Goal: Task Accomplishment & Management: Manage account settings

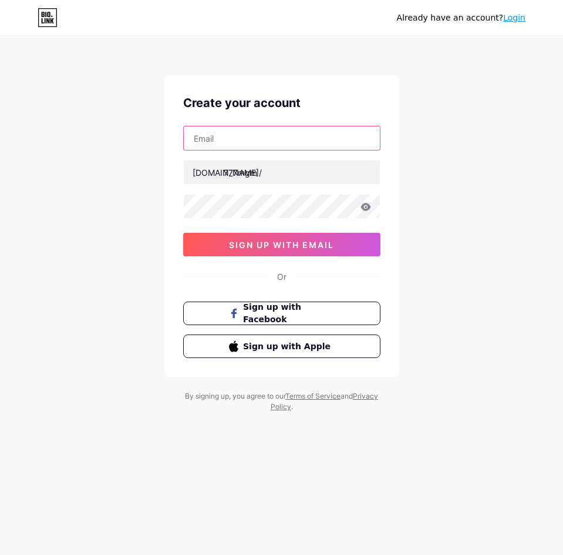
click at [289, 147] on input "text" at bounding box center [282, 138] width 196 height 24
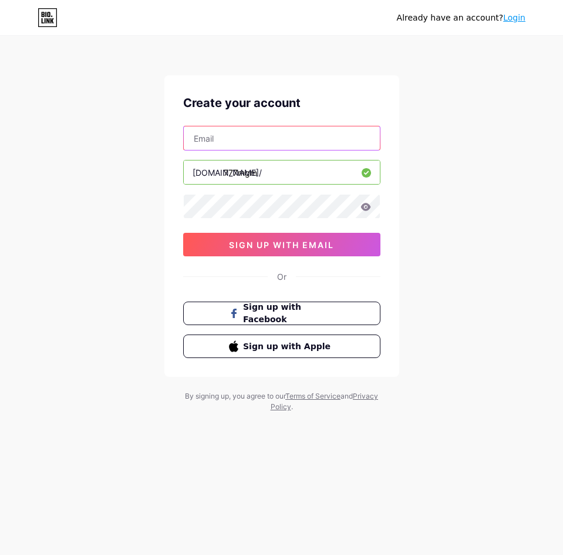
type input "[EMAIL_ADDRESS][DOMAIN_NAME]"
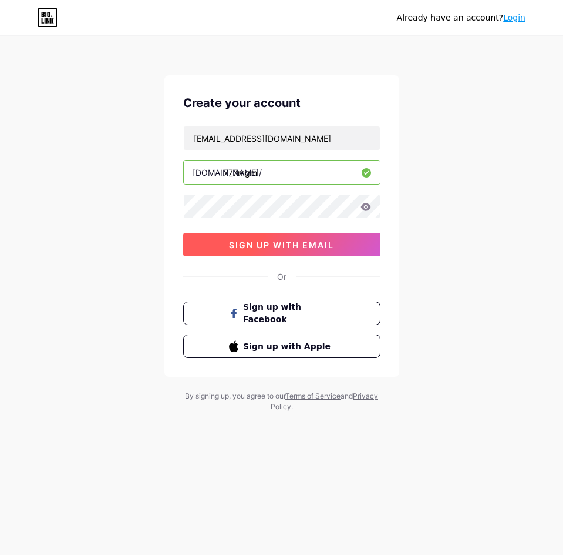
click at [350, 247] on button "sign up with email" at bounding box center [281, 245] width 197 height 24
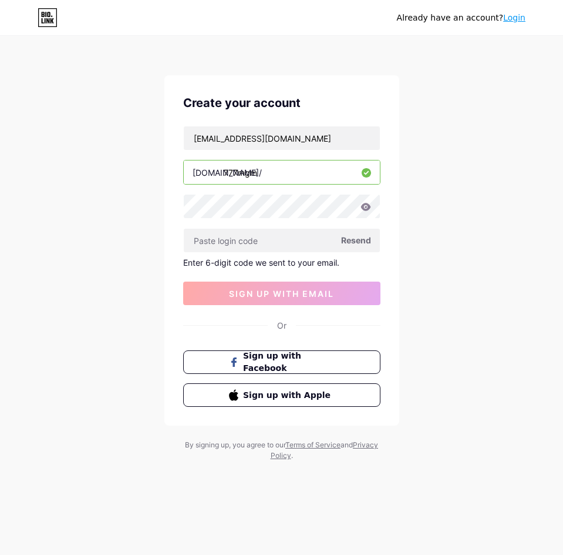
click at [284, 33] on div "Already have an account? Login" at bounding box center [281, 17] width 563 height 35
click at [304, 298] on span "sign up with email" at bounding box center [281, 293] width 105 height 10
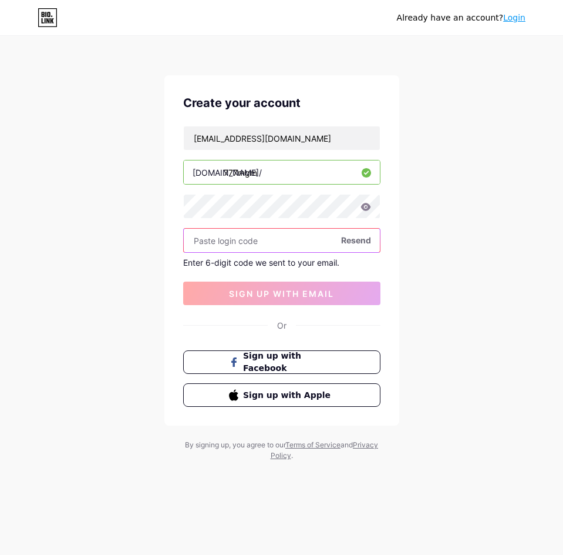
click at [309, 250] on input "text" at bounding box center [282, 241] width 196 height 24
paste input "666320"
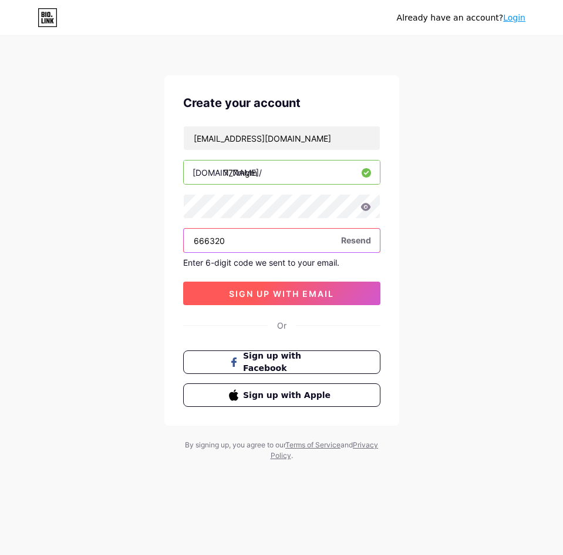
type input "666320"
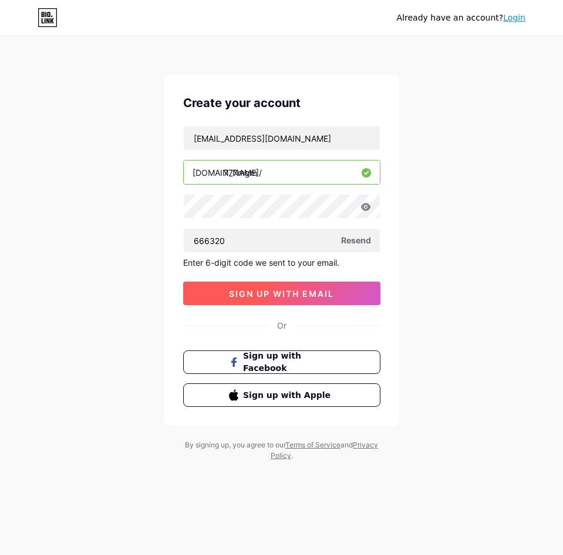
click at [318, 291] on span "sign up with email" at bounding box center [281, 293] width 105 height 10
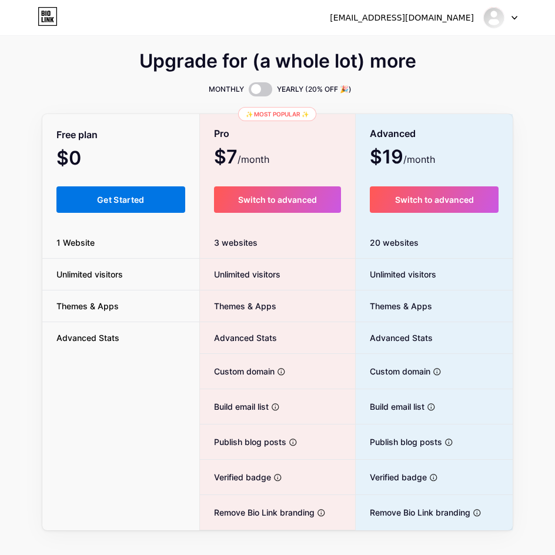
click at [160, 193] on button "Get Started" at bounding box center [120, 199] width 129 height 26
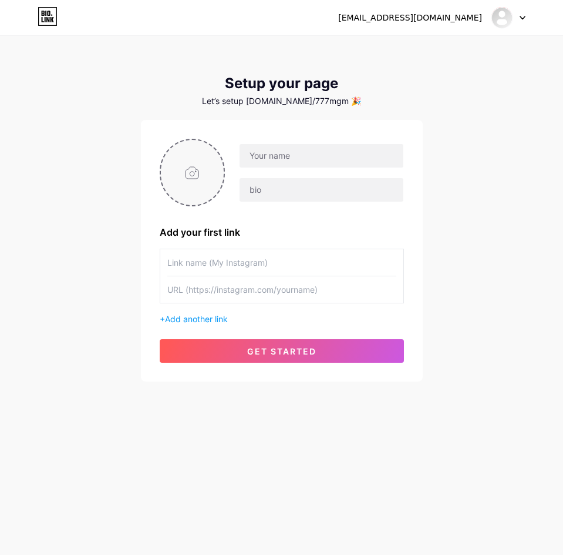
click at [195, 185] on input "file" at bounding box center [192, 172] width 63 height 65
type input "C:\fakepath\fav-777mgm.png"
click at [49, 151] on div "[EMAIL_ADDRESS][DOMAIN_NAME] Dashboard Logout Setup your page Let’s setup [DOMA…" at bounding box center [281, 209] width 563 height 419
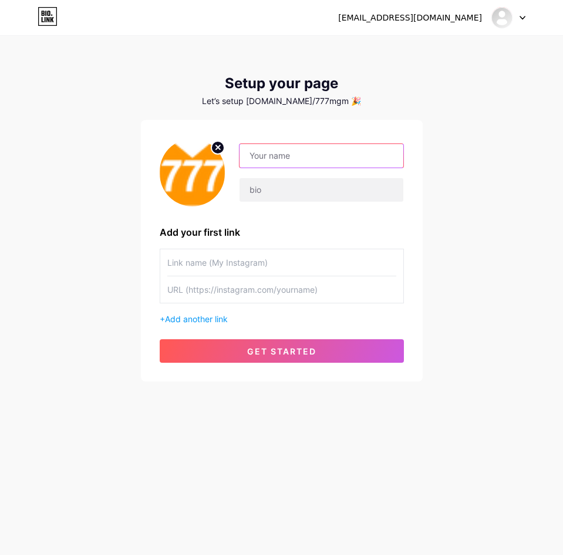
click at [263, 149] on input "text" at bounding box center [321, 156] width 163 height 24
type input "777MGM"
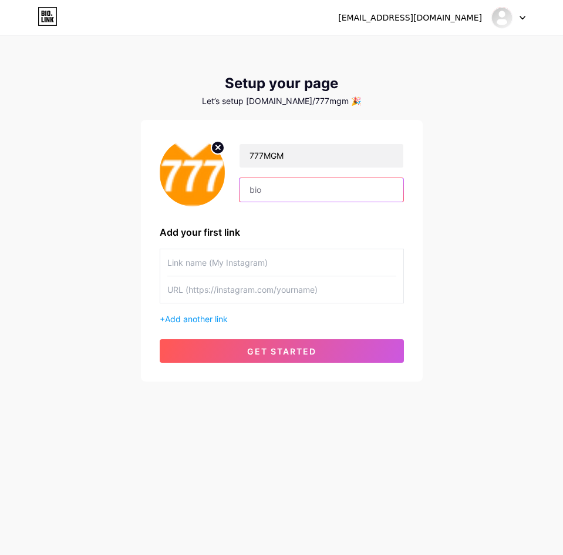
click at [311, 178] on input "text" at bounding box center [321, 190] width 163 height 24
click at [305, 187] on input "text" at bounding box center [321, 190] width 163 height 24
paste input "[PERSON_NAME] kalah terus ? deposit terus ? jarang withdraw ? jangan khawatir […"
drag, startPoint x: 312, startPoint y: 190, endPoint x: 91, endPoint y: 192, distance: 220.9
click at [91, 192] on div "[EMAIL_ADDRESS][DOMAIN_NAME] Dashboard Logout Setup your page Let’s setup [DOMA…" at bounding box center [281, 209] width 563 height 419
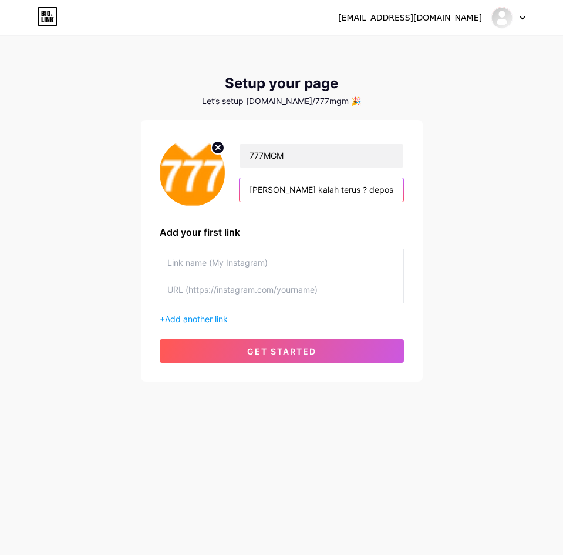
click at [317, 192] on input "[PERSON_NAME] kalah terus ? deposit terus ? jarang withdraw ? jangan khawatir […" at bounding box center [321, 190] width 163 height 24
paste input "situs 777MGM !"
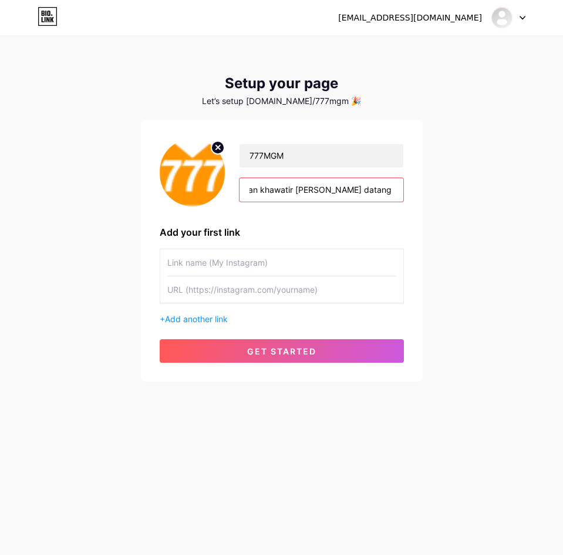
type input "[PERSON_NAME] kalah terus ? deposit terus ? jarang withdraw ? jangan khawatir […"
click at [333, 256] on input "text" at bounding box center [281, 262] width 229 height 26
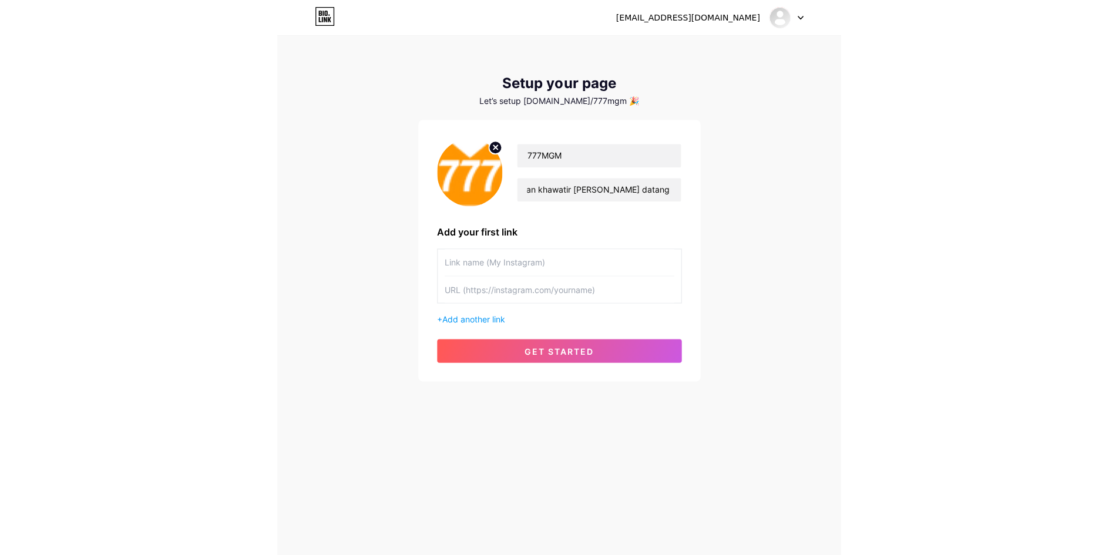
scroll to position [0, 0]
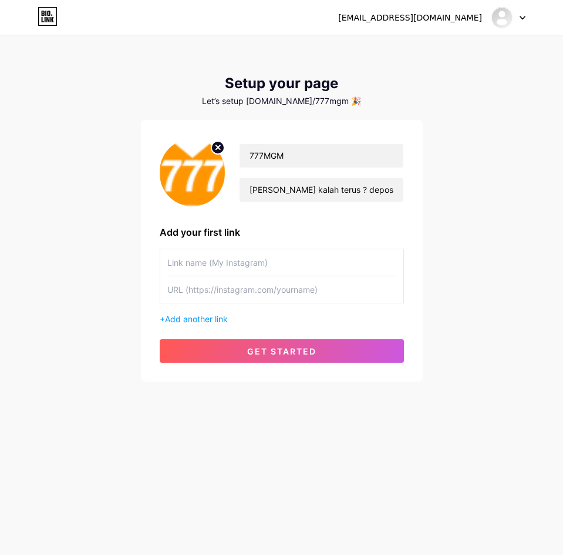
click at [385, 296] on input "text" at bounding box center [281, 289] width 229 height 26
click at [346, 268] on input "text" at bounding box center [281, 262] width 229 height 26
click at [215, 318] on span "Add another link" at bounding box center [196, 319] width 63 height 10
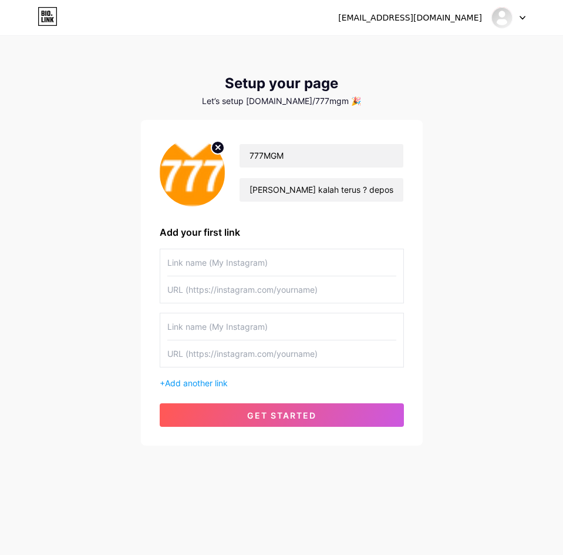
click at [262, 264] on input "text" at bounding box center [281, 262] width 229 height 26
type input "DAFTAR"
click at [230, 295] on input "text" at bounding box center [281, 289] width 229 height 26
paste input "[URL][DOMAIN_NAME]"
type input "[URL][DOMAIN_NAME]"
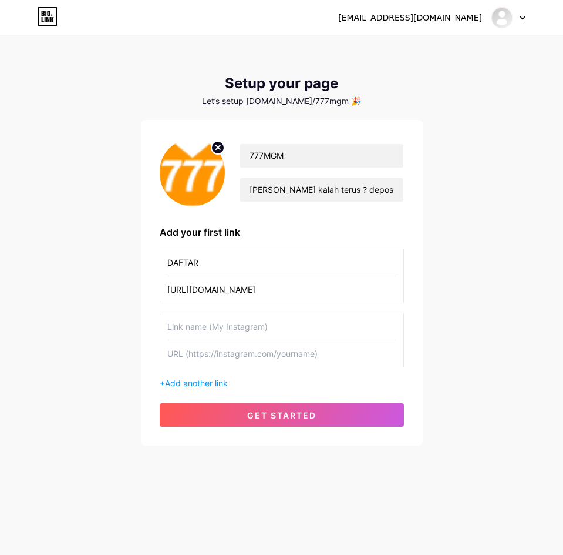
click at [301, 336] on input "text" at bounding box center [281, 326] width 229 height 26
type input "LOGIN"
click at [271, 360] on input "text" at bounding box center [281, 353] width 229 height 26
paste input "[URL][DOMAIN_NAME]"
type input "[URL][DOMAIN_NAME]"
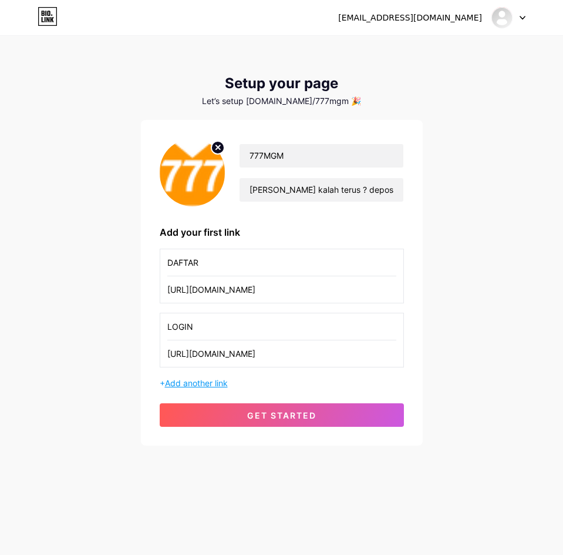
click at [215, 382] on span "Add another link" at bounding box center [196, 383] width 63 height 10
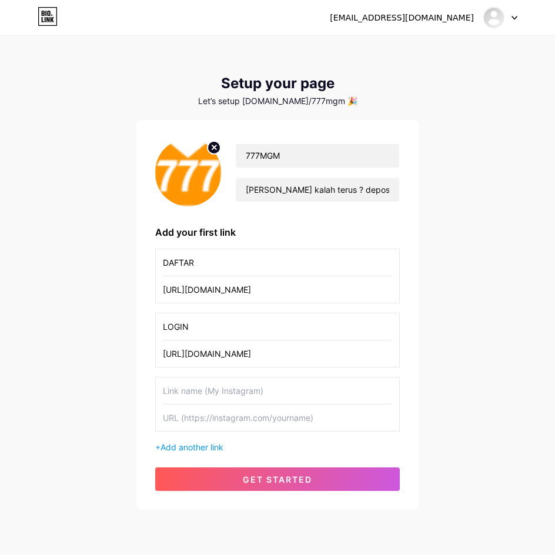
click at [270, 394] on input "text" at bounding box center [277, 390] width 229 height 26
type input "JOIN !"
click at [214, 414] on input "text" at bounding box center [277, 417] width 229 height 26
paste input "[URL][DOMAIN_NAME]"
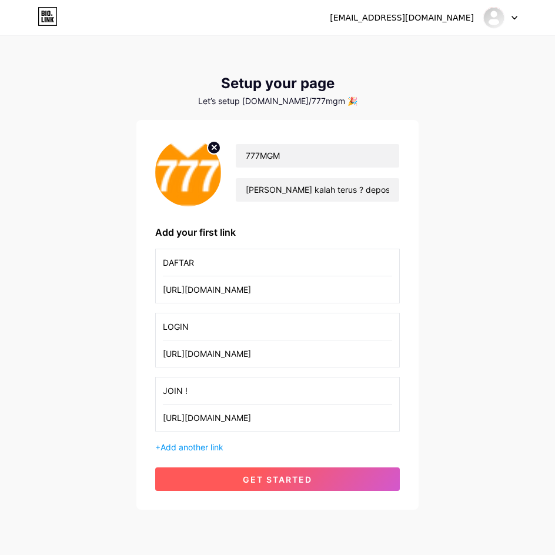
type input "[URL][DOMAIN_NAME]"
click at [323, 469] on button "get started" at bounding box center [277, 479] width 244 height 24
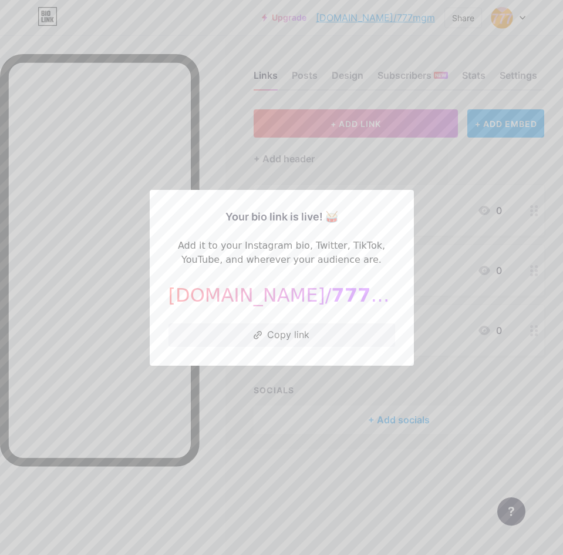
click at [286, 322] on div "Your bio link is live! 🥁 Add it to your Instagram bio, Twitter, TikTok, YouTube…" at bounding box center [282, 278] width 227 height 138
click at [287, 335] on button "Copy link" at bounding box center [282, 335] width 227 height 24
click at [333, 447] on div at bounding box center [281, 277] width 563 height 555
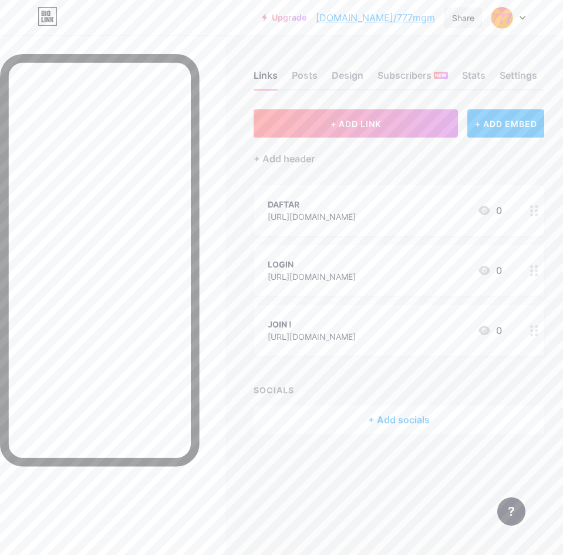
click at [464, 16] on div "Share" at bounding box center [463, 18] width 22 height 12
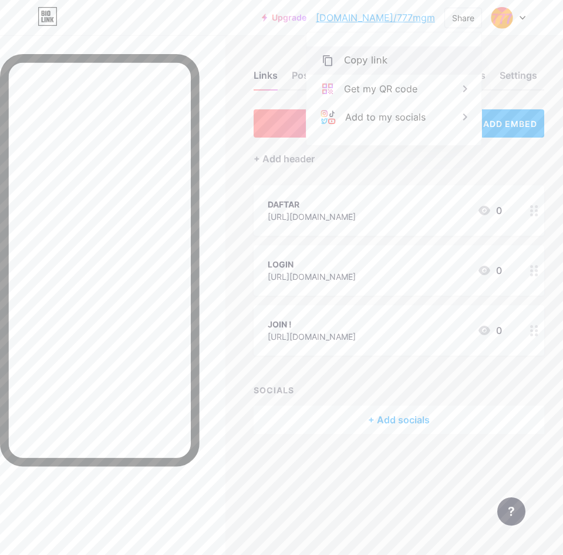
click at [385, 57] on div "Copy link" at bounding box center [394, 60] width 175 height 28
click at [457, 149] on div "+ Add header" at bounding box center [399, 151] width 291 height 29
click at [472, 173] on div "+ ADD LINK + ADD EMBED + Add header DAFTAR [URL][DOMAIN_NAME] 0 LOGIN [URL][DOM…" at bounding box center [399, 271] width 291 height 324
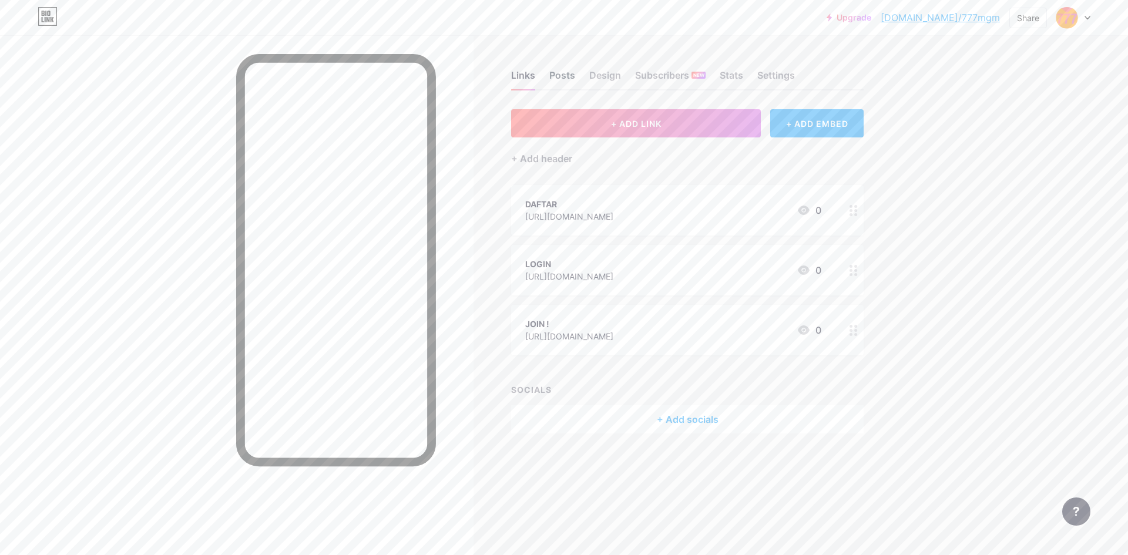
click at [563, 72] on div "Posts" at bounding box center [562, 78] width 26 height 21
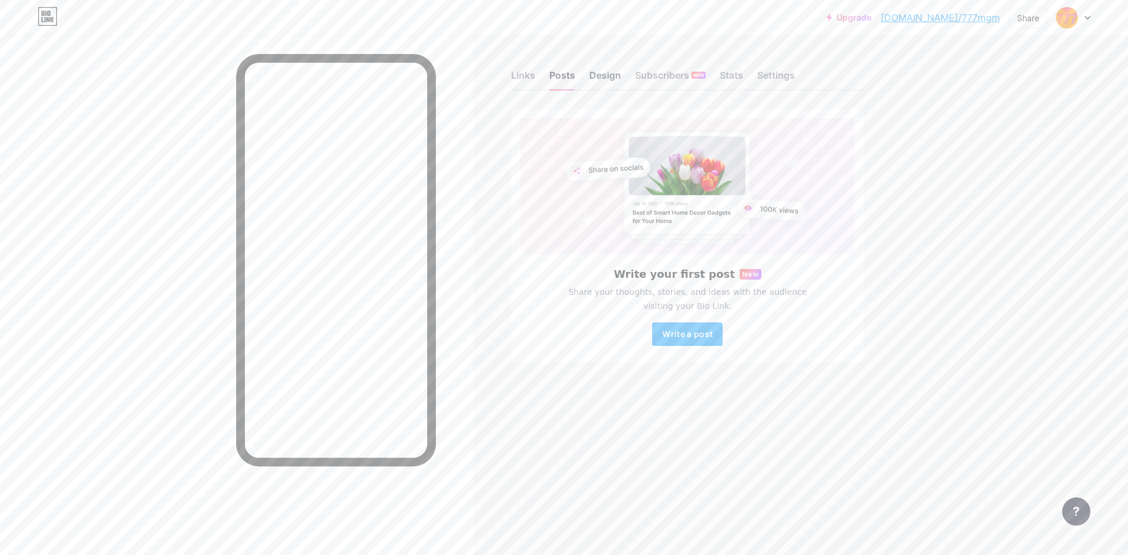
click at [563, 70] on div "Design" at bounding box center [605, 78] width 32 height 21
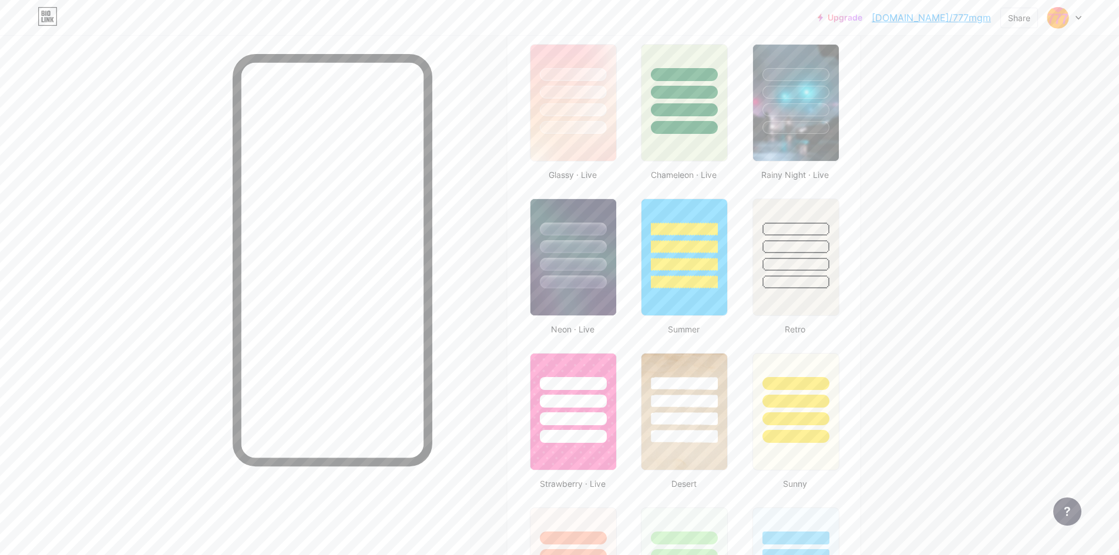
scroll to position [501, 0]
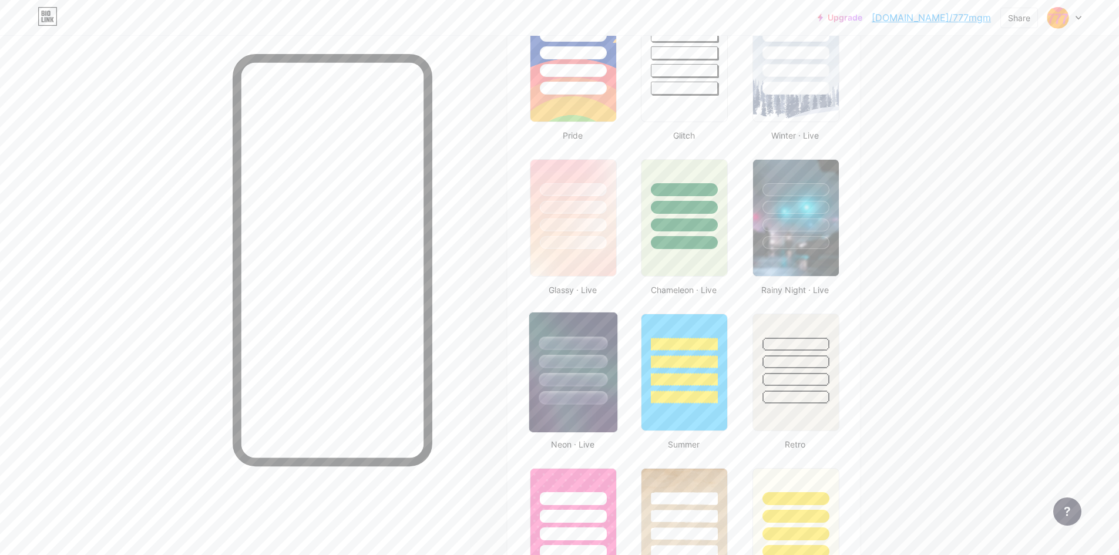
click at [563, 428] on img at bounding box center [573, 373] width 88 height 120
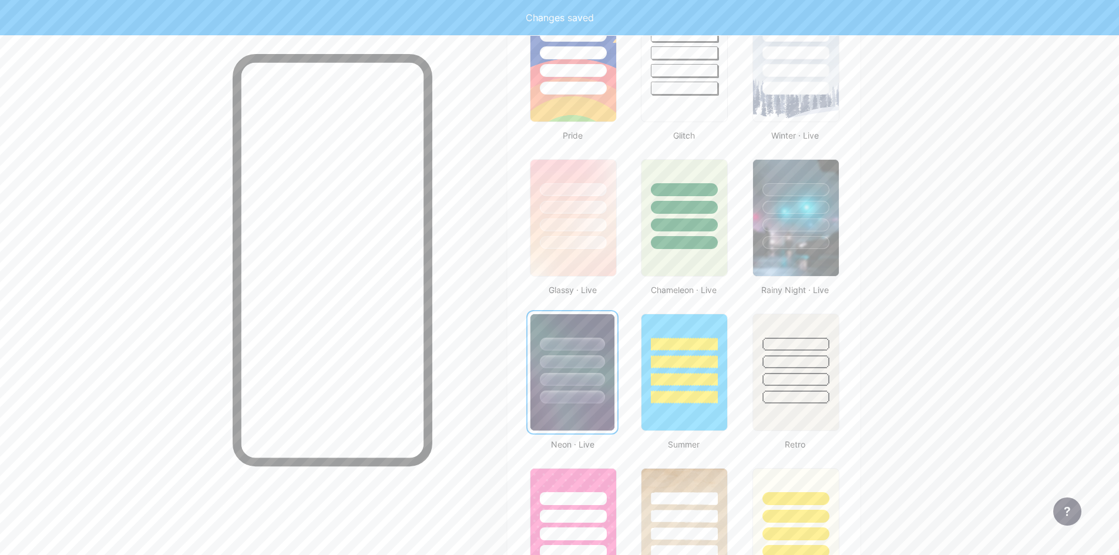
click at [563, 417] on img at bounding box center [573, 372] width 84 height 116
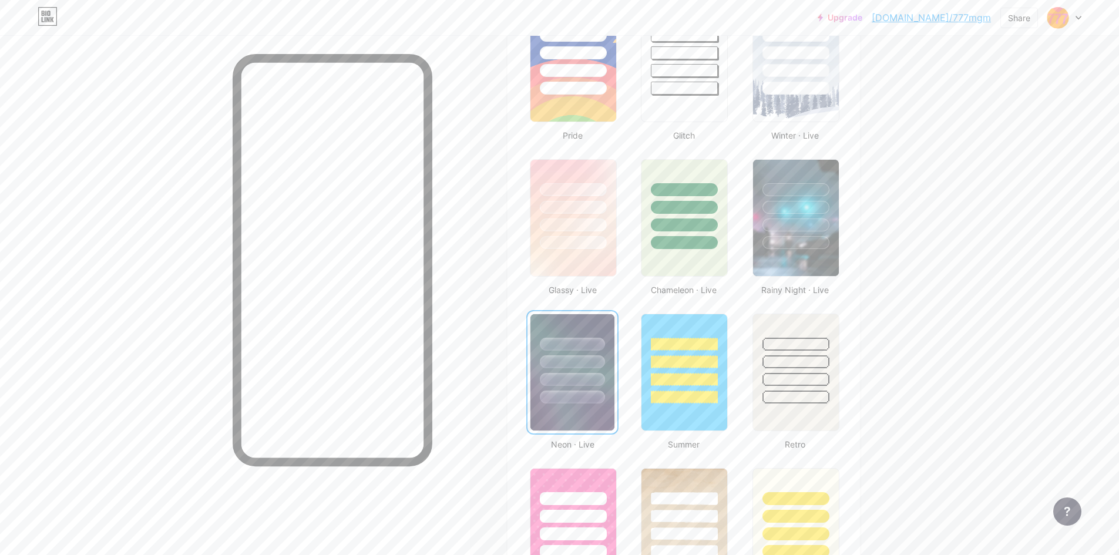
click at [563, 281] on div "Upgrade [DOMAIN_NAME]/777mgm... [DOMAIN_NAME]/777mgm Share Switch accounts 777M…" at bounding box center [559, 497] width 1119 height 1996
click at [563, 254] on img at bounding box center [796, 218] width 88 height 120
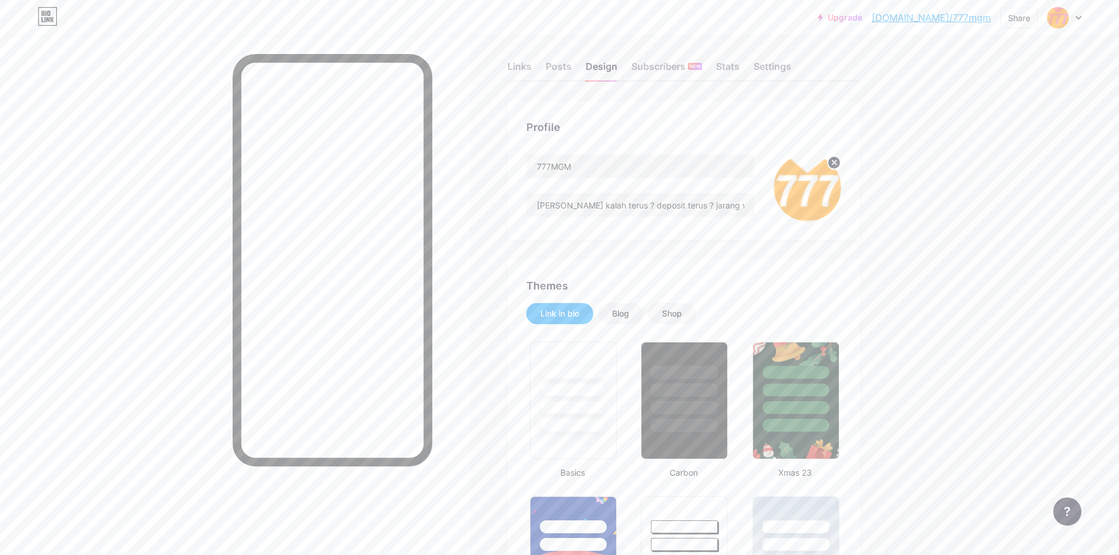
scroll to position [0, 0]
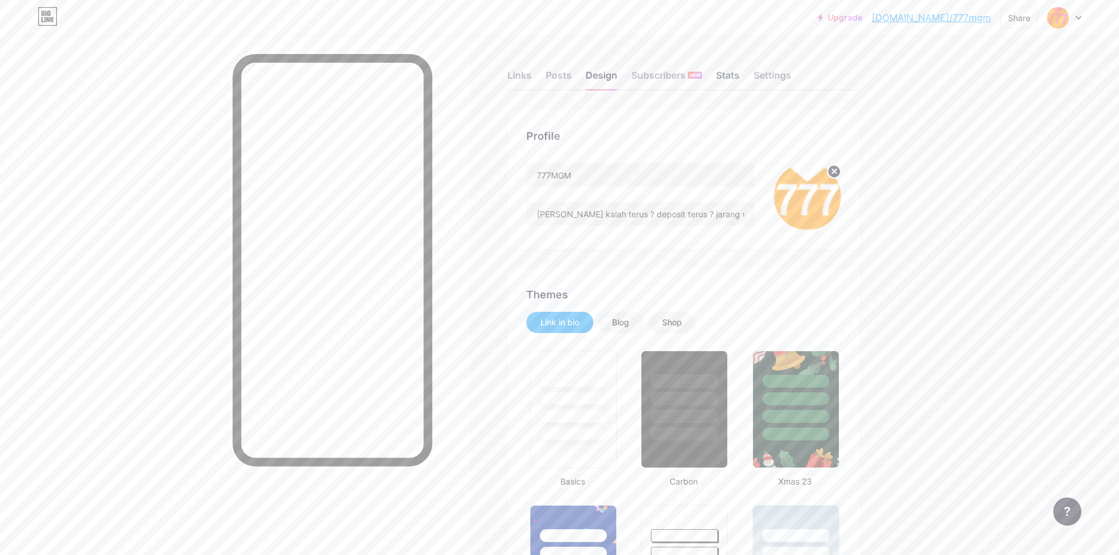
click at [563, 71] on div "Stats" at bounding box center [728, 78] width 24 height 21
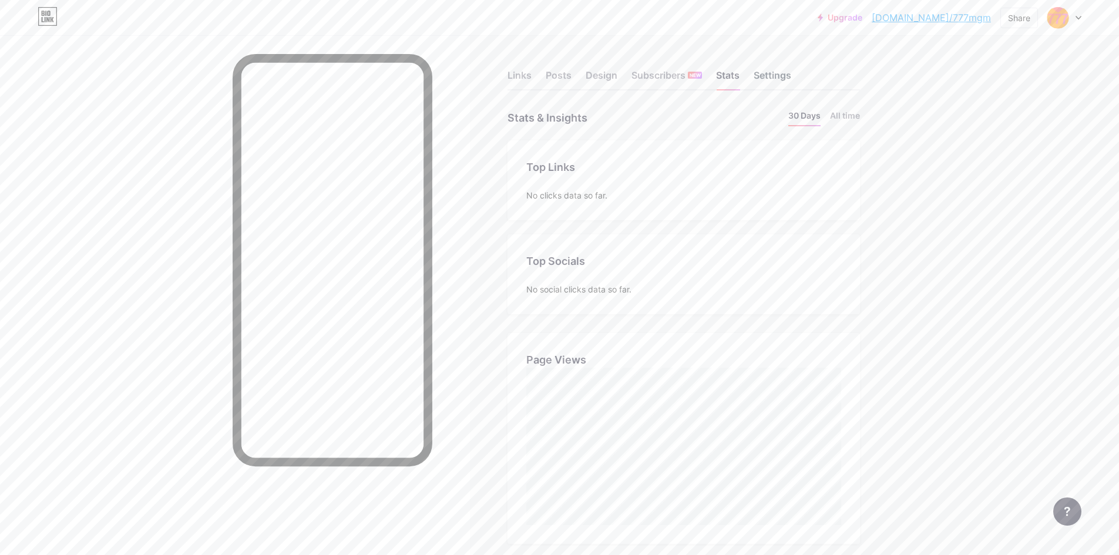
click at [563, 83] on div "Settings" at bounding box center [773, 78] width 38 height 21
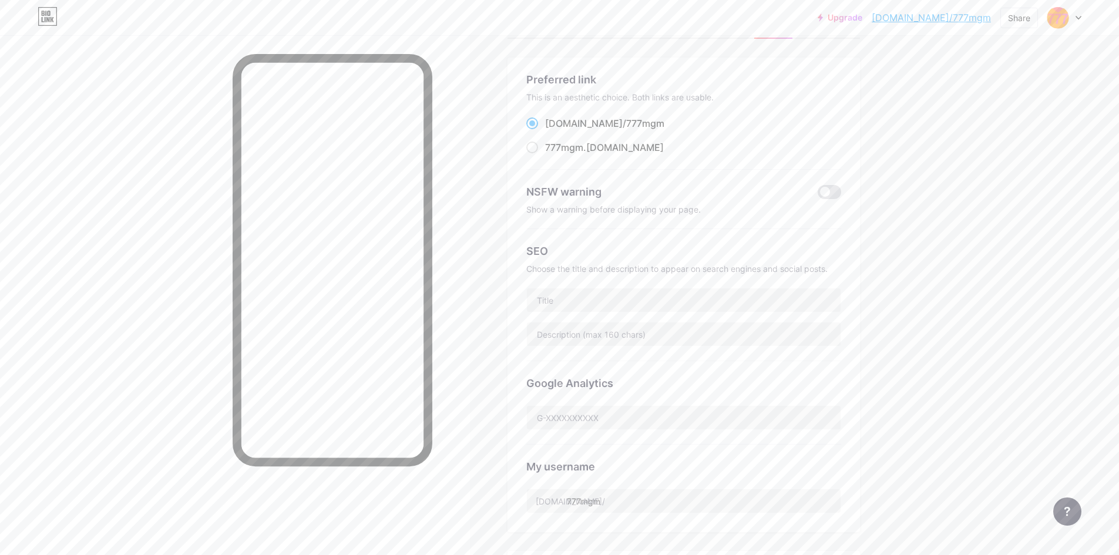
scroll to position [78, 0]
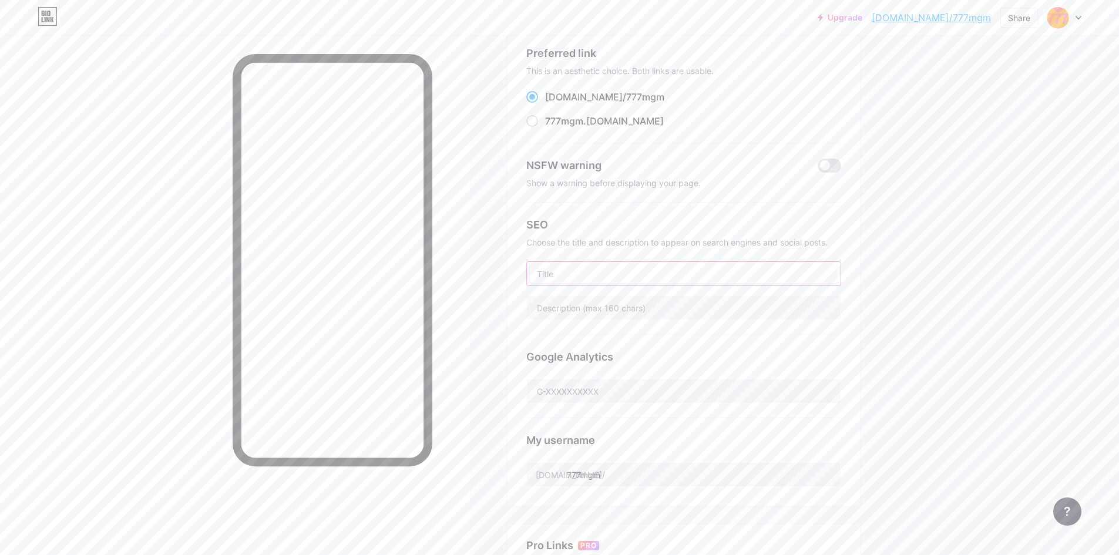
click at [563, 270] on input "text" at bounding box center [684, 274] width 314 height 24
click at [563, 277] on input "text" at bounding box center [684, 274] width 314 height 24
paste input "777MGM : Link Alternatif Situs [PERSON_NAME] Slot Online & Aplikasi [PERSON_NAM…"
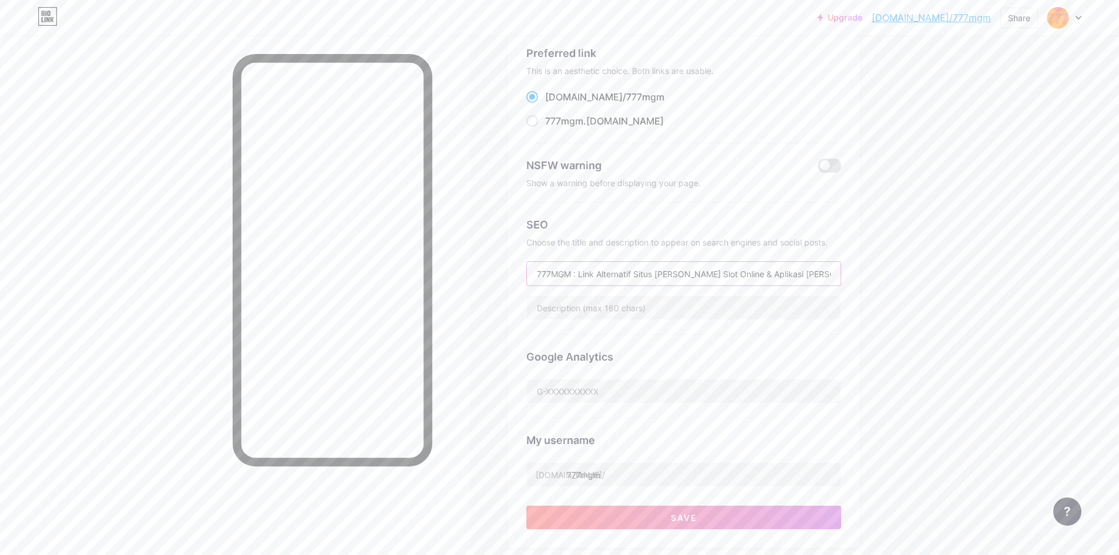
scroll to position [0, 11]
click at [563, 271] on input "777MGM : Link Alternatif Situs [PERSON_NAME] Slot Online & Aplikasi [PERSON_NAM…" at bounding box center [684, 274] width 314 height 24
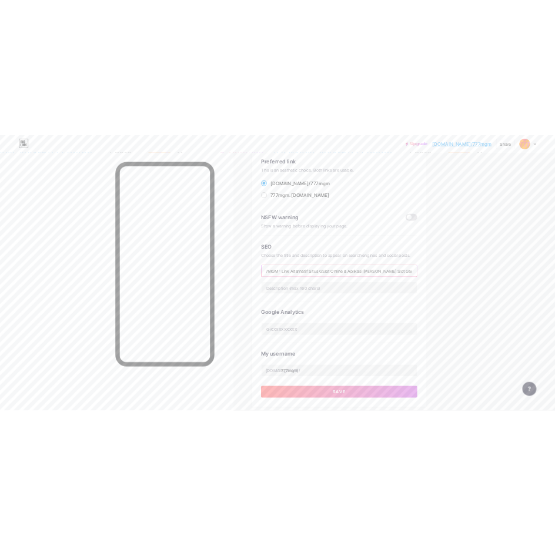
scroll to position [0, 0]
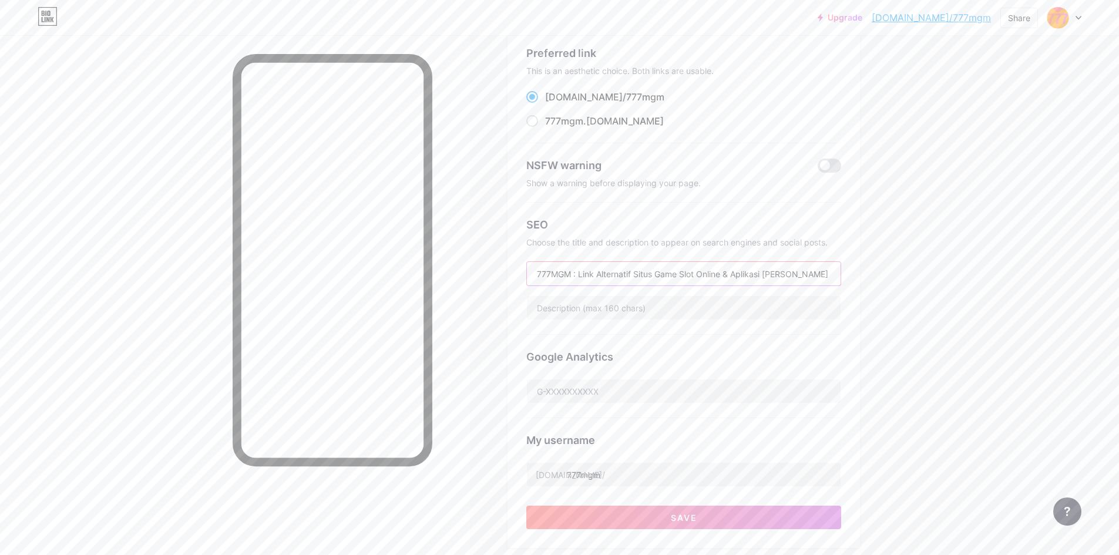
click at [563, 273] on input "777MGM : Link Alternatif Situs Game Slot Online & Aplikasi [PERSON_NAME] Slot G…" at bounding box center [684, 274] width 314 height 24
type input "777MGM : Link Alternatif Situs Game Slot Online & Aplikasi Game Slot Gacor 2025"
click at [563, 266] on input "777MGM : Link Alternatif Situs Game Slot Online & Aplikasi Game Slot Gacor 2025" at bounding box center [684, 274] width 314 height 24
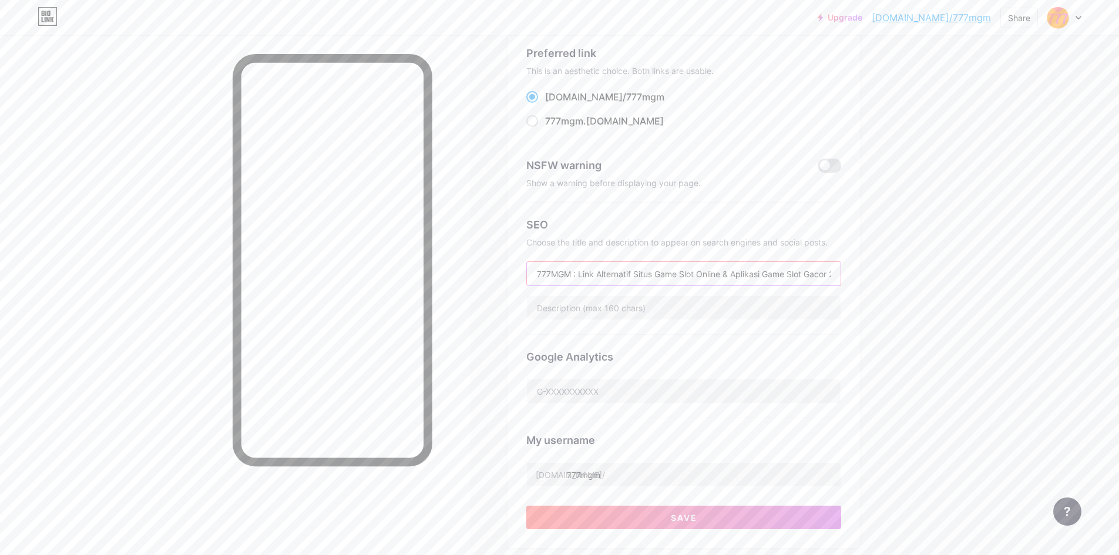
click at [563, 266] on input "777MGM : Link Alternatif Situs Game Slot Online & Aplikasi Game Slot Gacor 2025" at bounding box center [684, 274] width 314 height 24
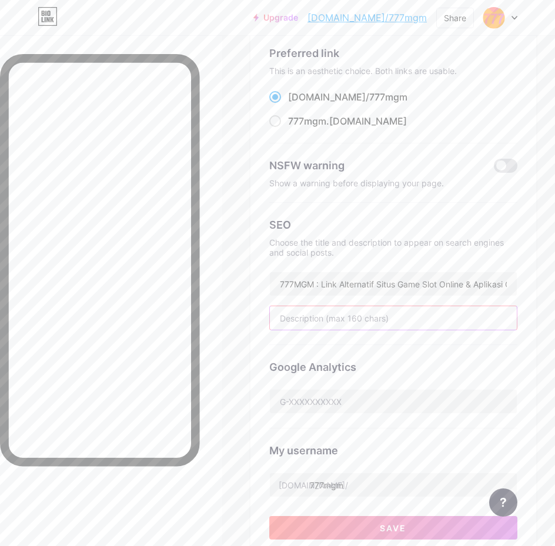
click at [383, 328] on input "text" at bounding box center [393, 318] width 247 height 24
paste input "777MGM menyediakan link alternatif terpercaya [PERSON_NAME] aplikasi game slot …"
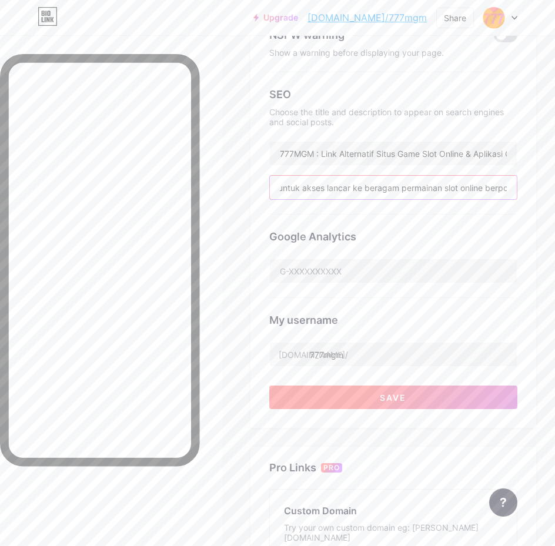
scroll to position [235, 0]
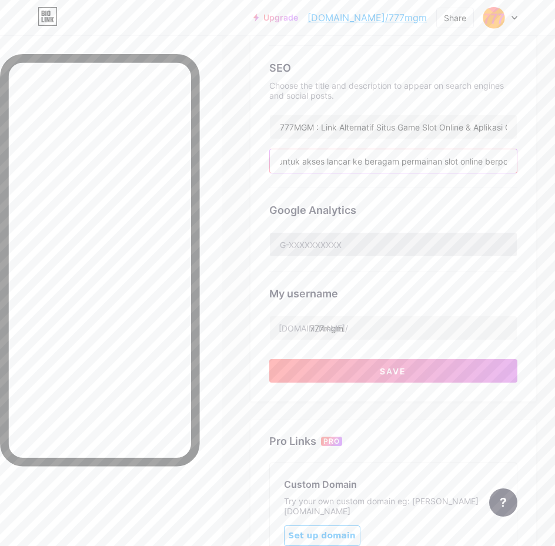
type input "Situs 777MGM menyediakan link alternatif terpercaya [PERSON_NAME] aplikasi game…"
click at [422, 247] on input "text" at bounding box center [393, 245] width 247 height 24
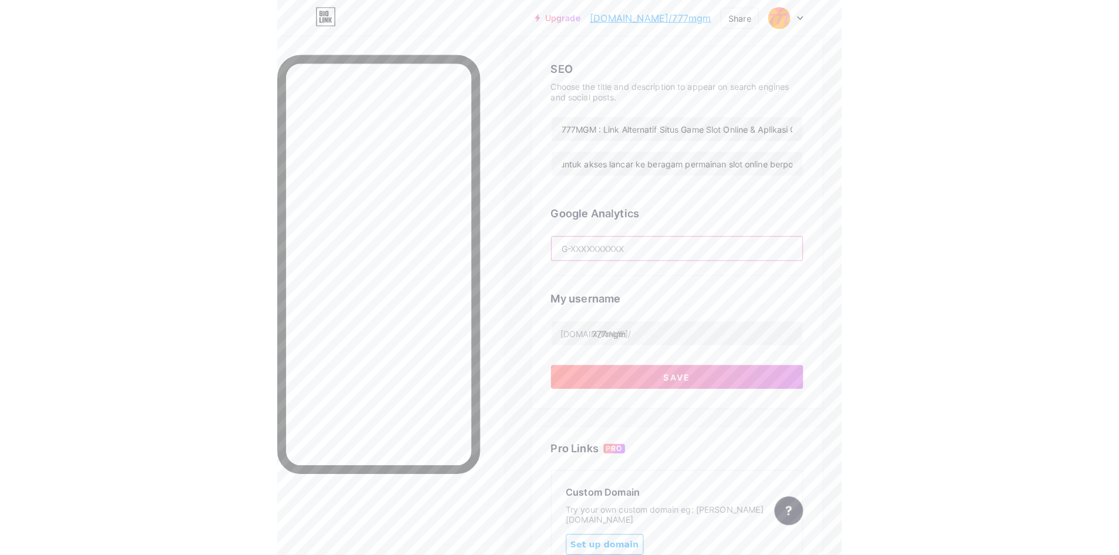
scroll to position [0, 0]
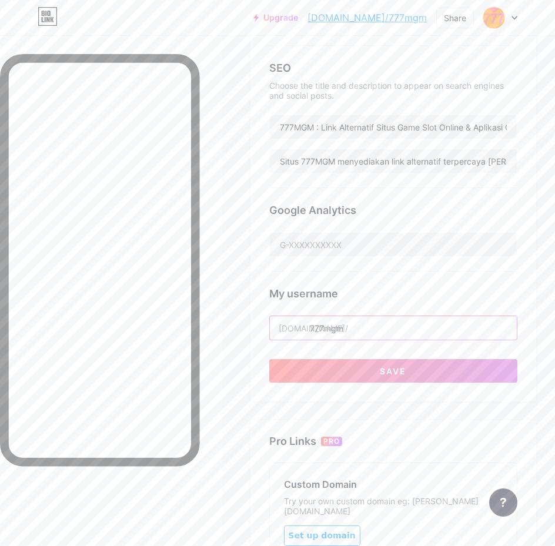
drag, startPoint x: 381, startPoint y: 323, endPoint x: 246, endPoint y: 318, distance: 135.8
click at [246, 318] on div "Links Posts Design Subscribers NEW Stats Settings Preferred link This is an aes…" at bounding box center [277, 273] width 555 height 947
click at [435, 321] on input "777mgm" at bounding box center [393, 328] width 247 height 24
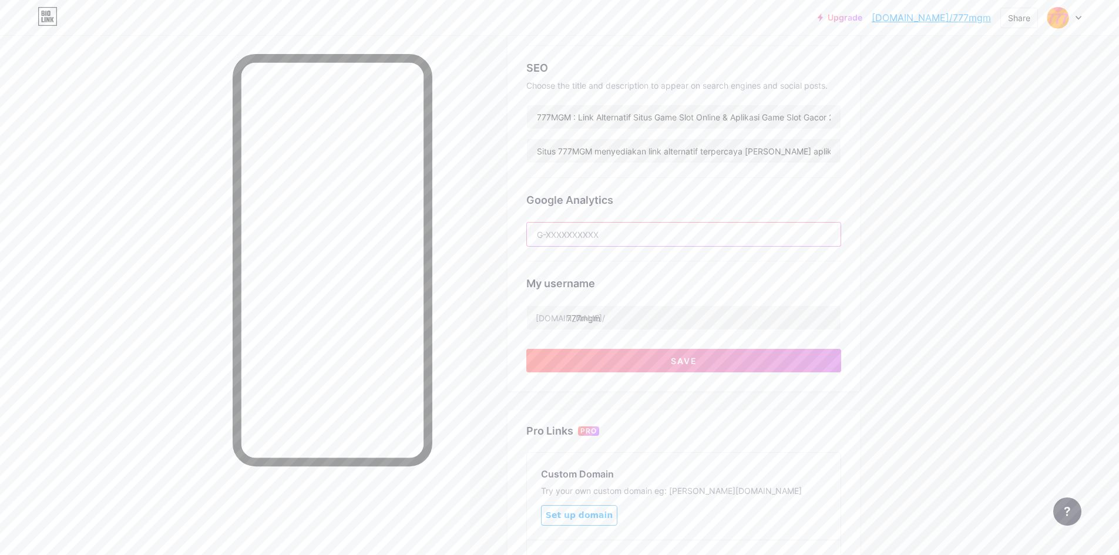
click at [563, 241] on input "text" at bounding box center [684, 235] width 314 height 24
paste input "DT5NJ2PJL8"
click at [563, 231] on input "DT5NJ2PJL8" at bounding box center [684, 235] width 314 height 24
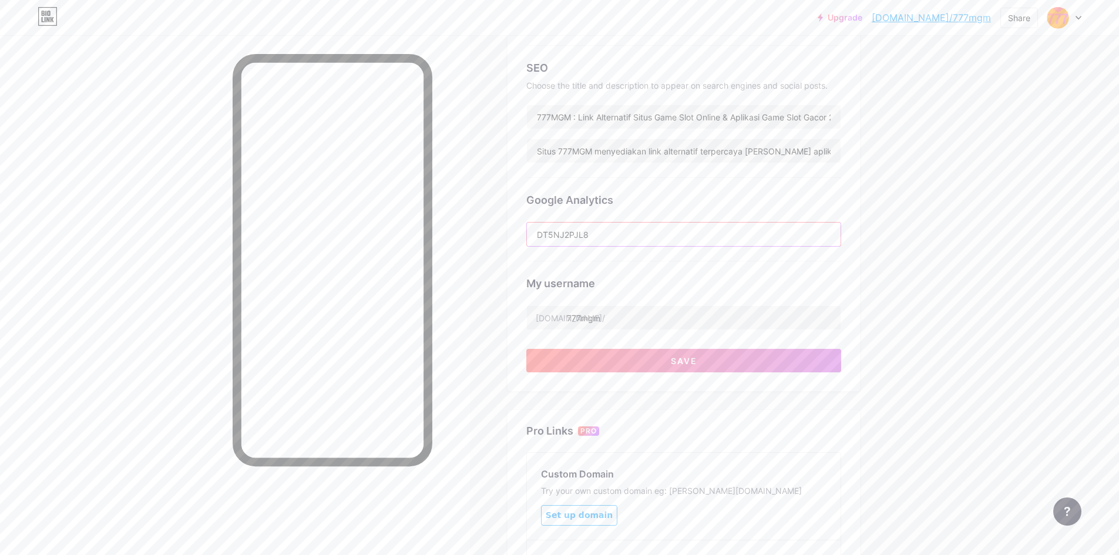
paste input "G-"
type input "G-DT5NJ2PJL8"
click at [563, 356] on button "Save" at bounding box center [683, 361] width 315 height 24
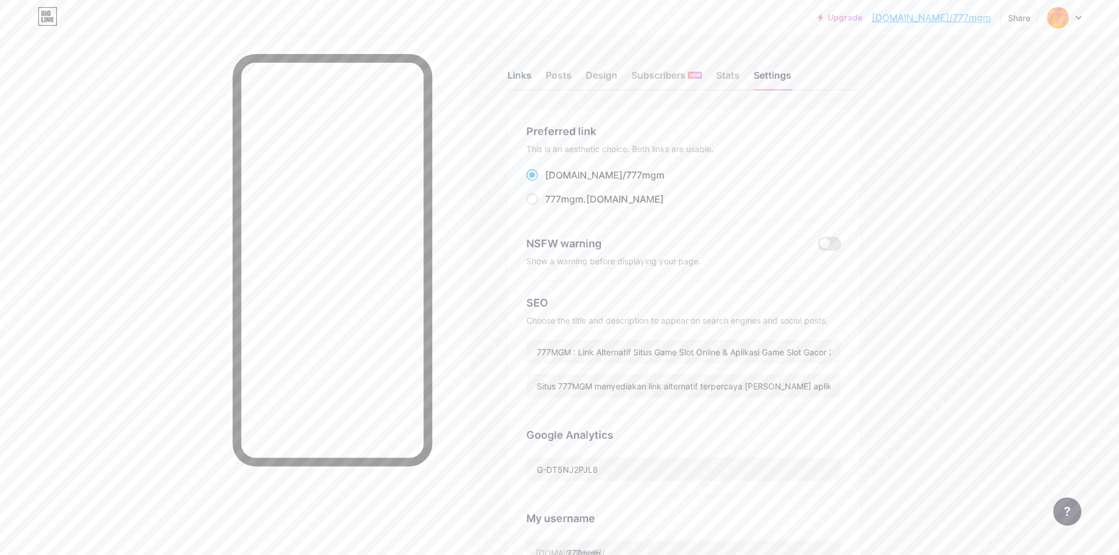
click at [527, 81] on div "Links" at bounding box center [520, 78] width 24 height 21
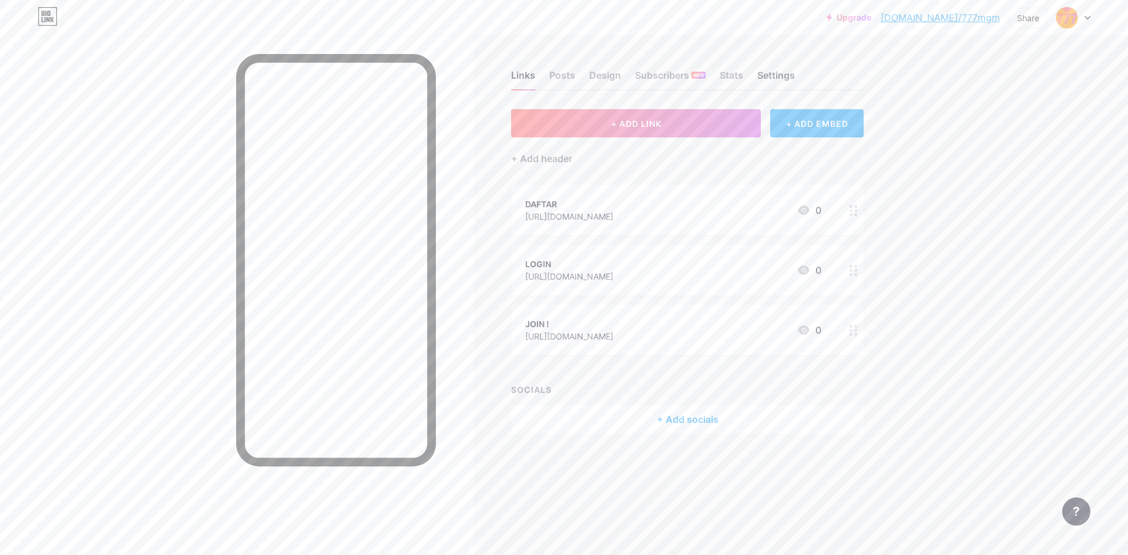
click at [563, 69] on div "Settings" at bounding box center [776, 78] width 38 height 21
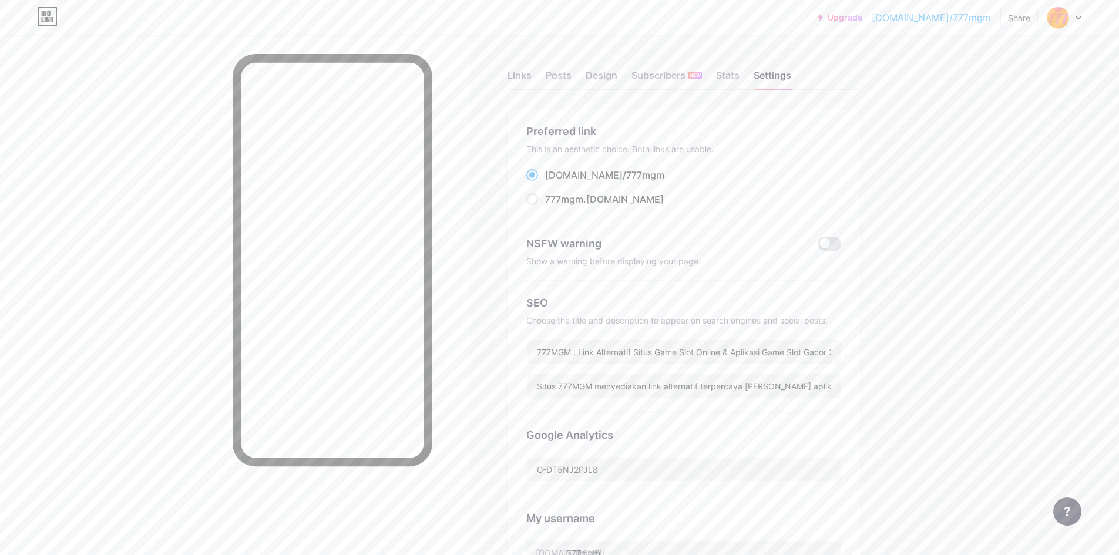
click at [525, 68] on div "Links Posts Design Subscribers NEW Stats Settings" at bounding box center [684, 69] width 353 height 41
click at [523, 72] on div "Links" at bounding box center [520, 78] width 24 height 21
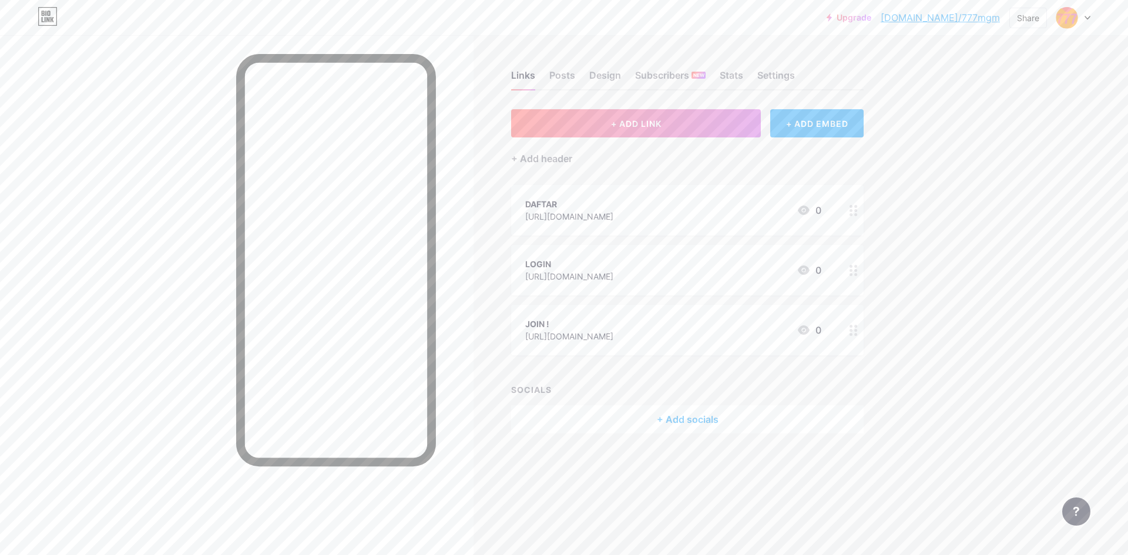
click at [563, 137] on div "Upgrade [DOMAIN_NAME]/777mgm... [DOMAIN_NAME]/777mgm Share Switch accounts 777M…" at bounding box center [564, 277] width 1128 height 555
